Goal: Task Accomplishment & Management: Complete application form

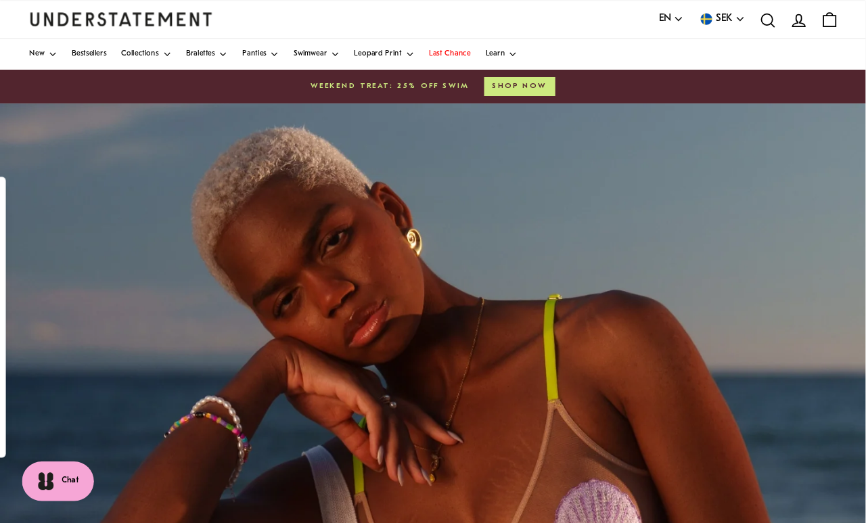
scroll to position [6, 0]
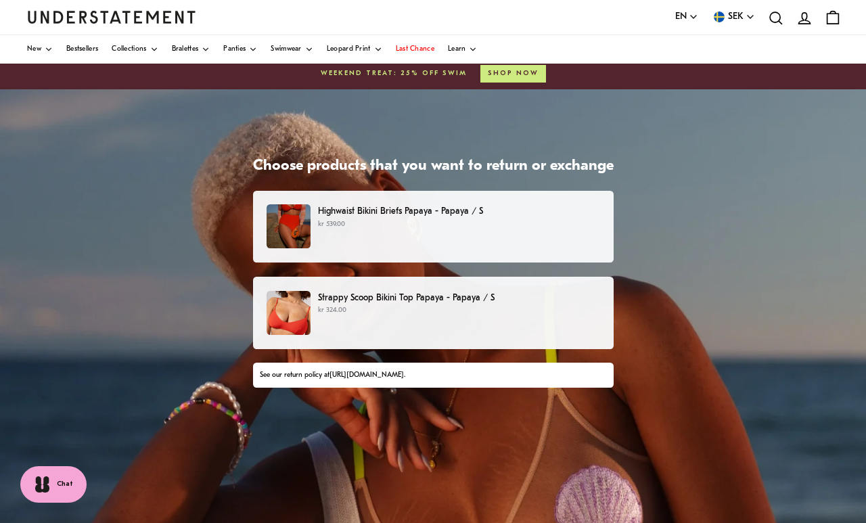
click at [524, 238] on div "Highwaist Bikini Briefs Papaya - Papaya / S kr 539.00" at bounding box center [433, 226] width 332 height 44
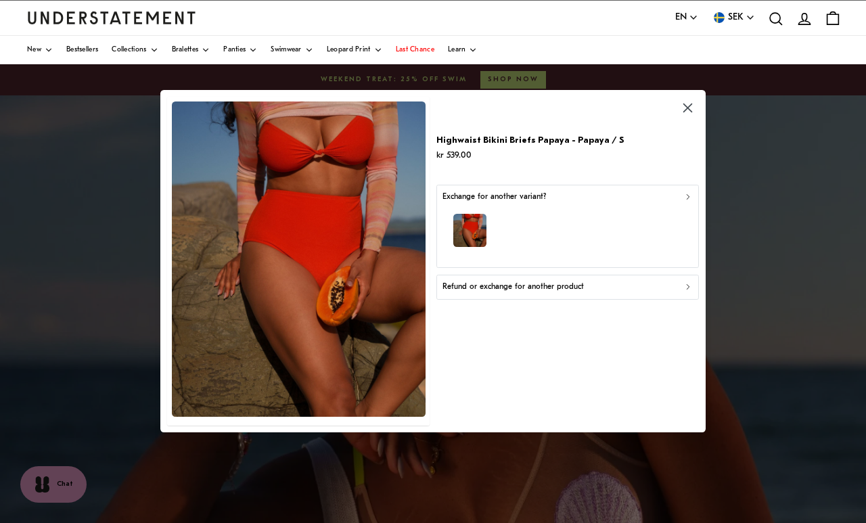
click at [652, 292] on div "Refund or exchange for another product" at bounding box center [568, 287] width 250 height 13
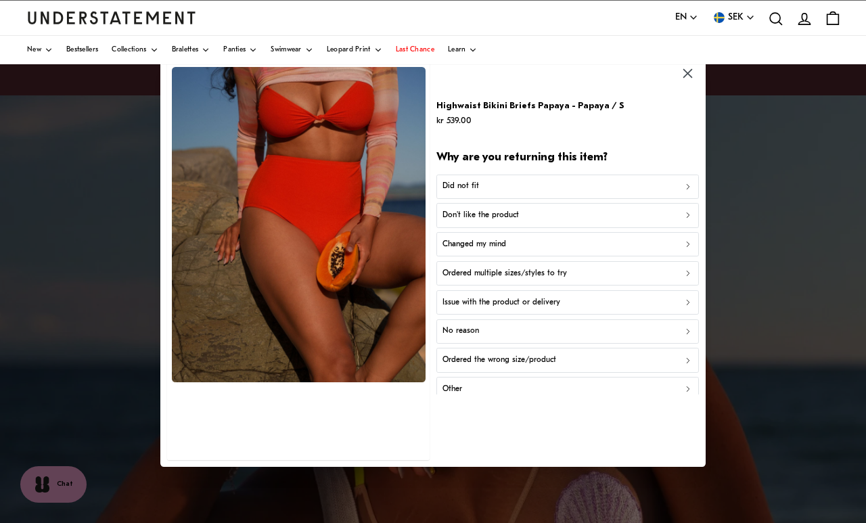
click at [649, 223] on button "Don't like the product" at bounding box center [568, 216] width 263 height 24
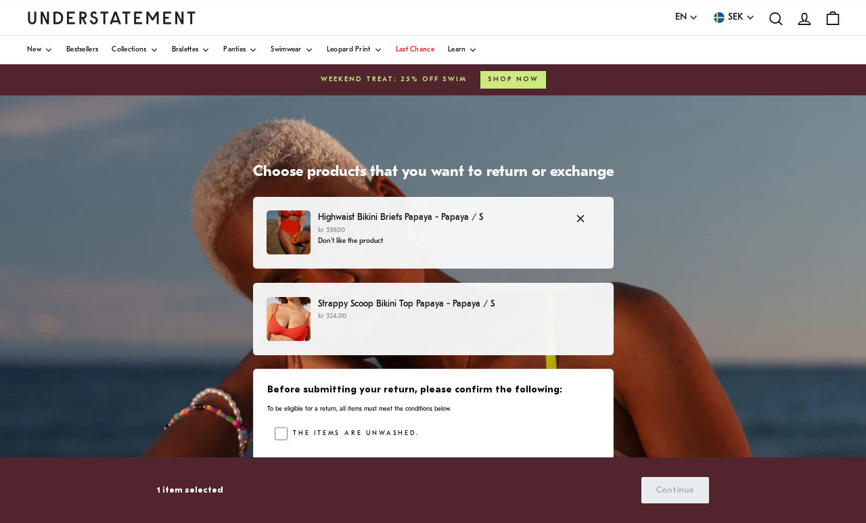
click at [567, 313] on p "kr 324.00" at bounding box center [459, 316] width 282 height 11
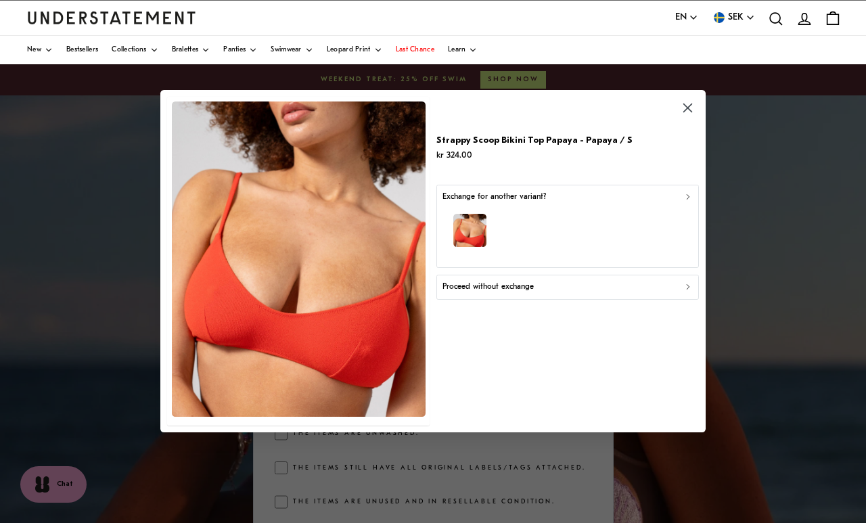
click at [594, 294] on button "Proceed without exchange" at bounding box center [568, 287] width 263 height 24
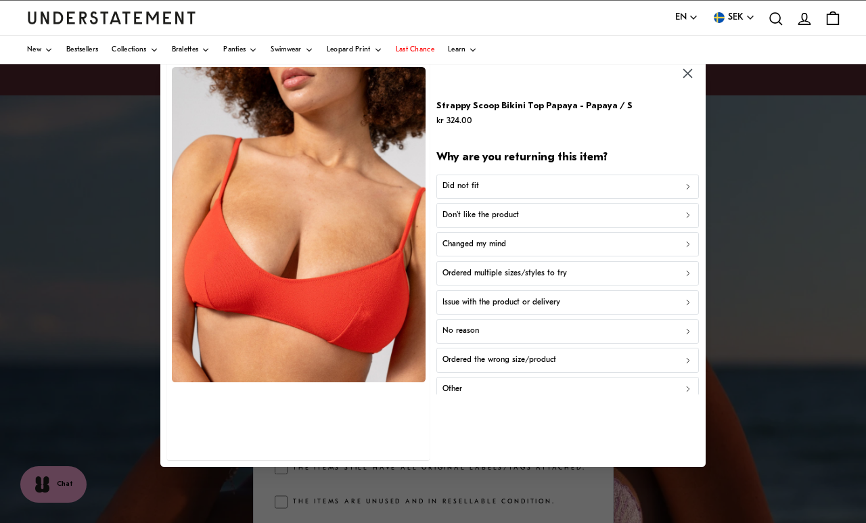
click at [613, 219] on div "Don't like the product" at bounding box center [568, 215] width 250 height 13
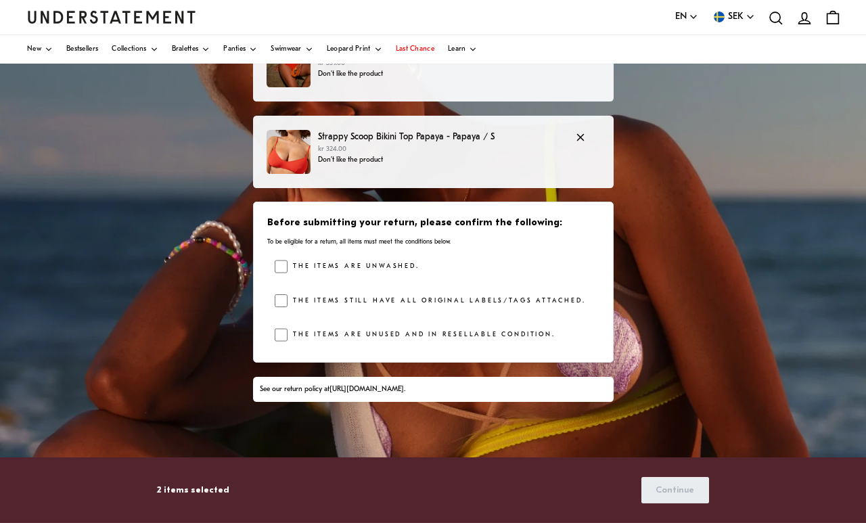
scroll to position [169, 0]
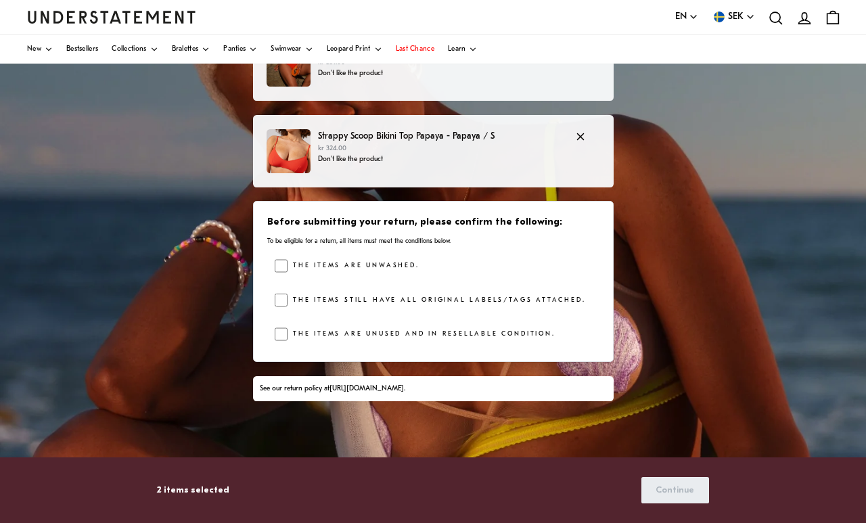
click at [288, 296] on label "The items still have all original labels/tags attached." at bounding box center [437, 301] width 298 height 14
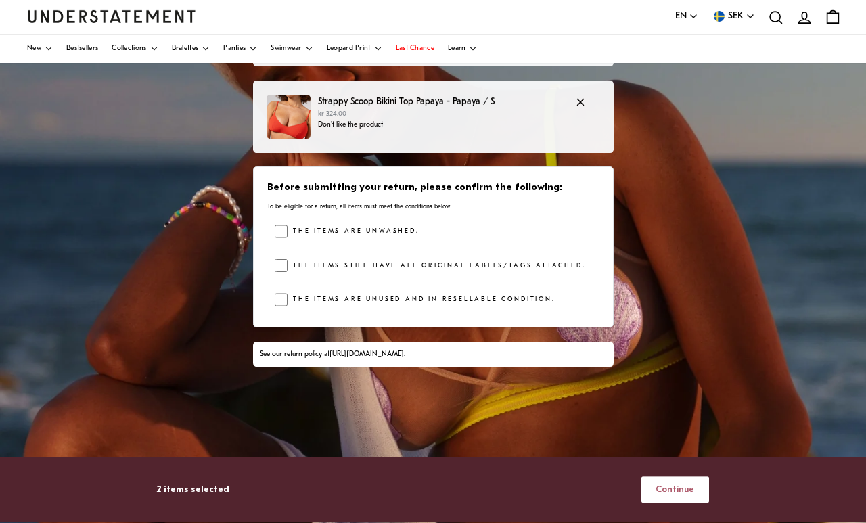
scroll to position [202, 0]
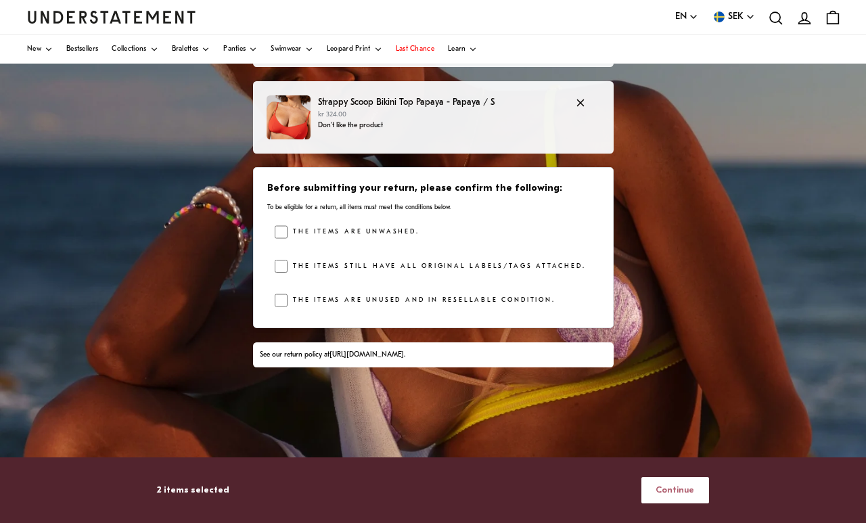
click at [690, 482] on span "Continue" at bounding box center [675, 490] width 39 height 25
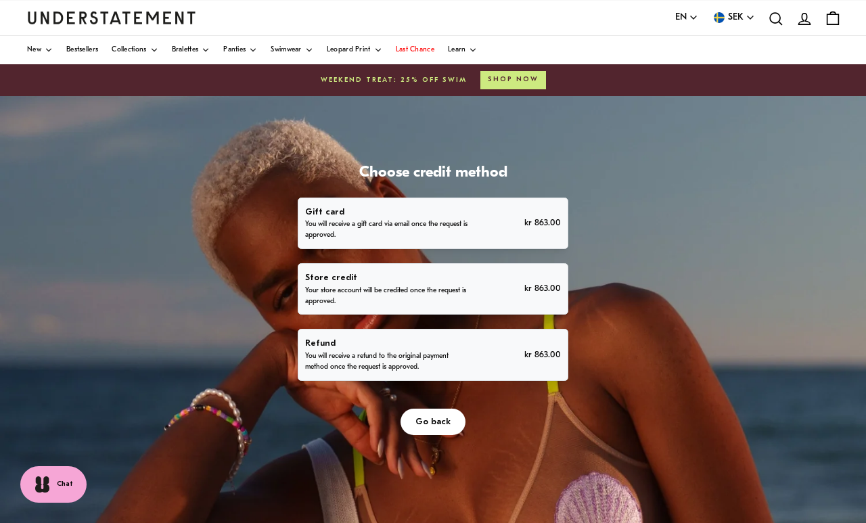
click at [479, 358] on div "Refund You will receive a refund to the original payment method once the reques…" at bounding box center [432, 354] width 255 height 37
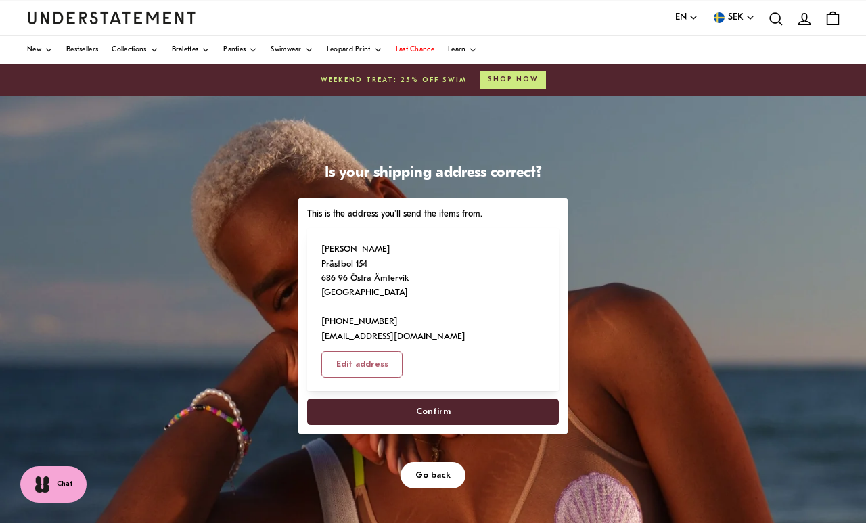
click at [514, 399] on span "Confirm" at bounding box center [433, 411] width 222 height 25
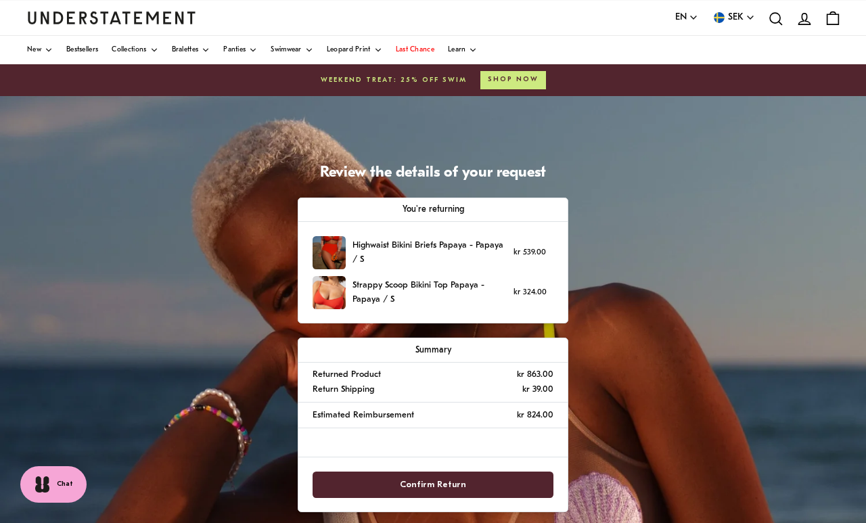
click at [520, 482] on span "Confirm Return" at bounding box center [434, 484] width 212 height 25
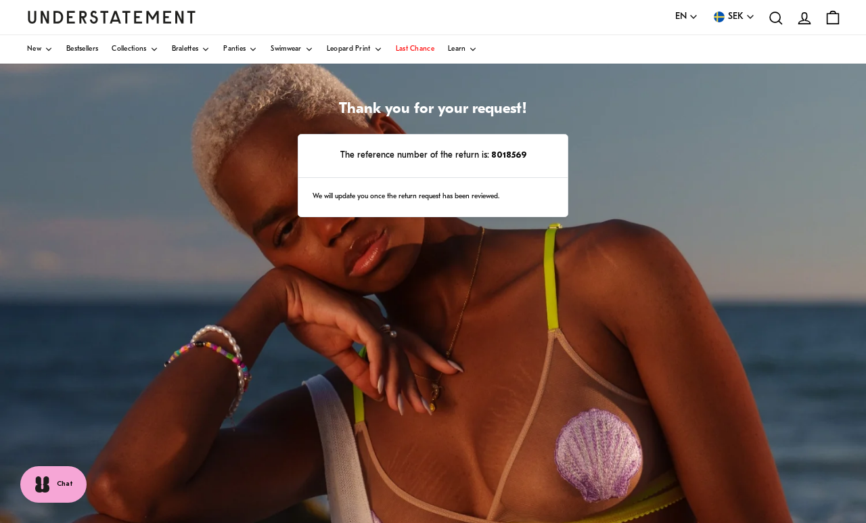
scroll to position [51, 0]
